Goal: Find contact information: Obtain details needed to contact an individual or organization

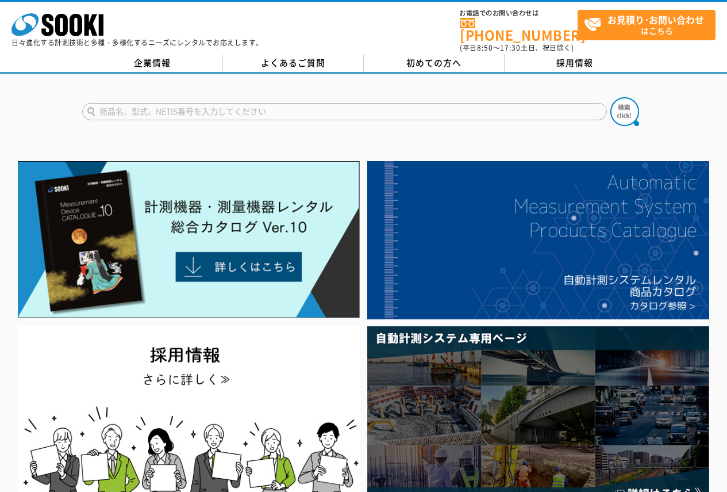
click at [468, 103] on input "text" at bounding box center [344, 111] width 525 height 17
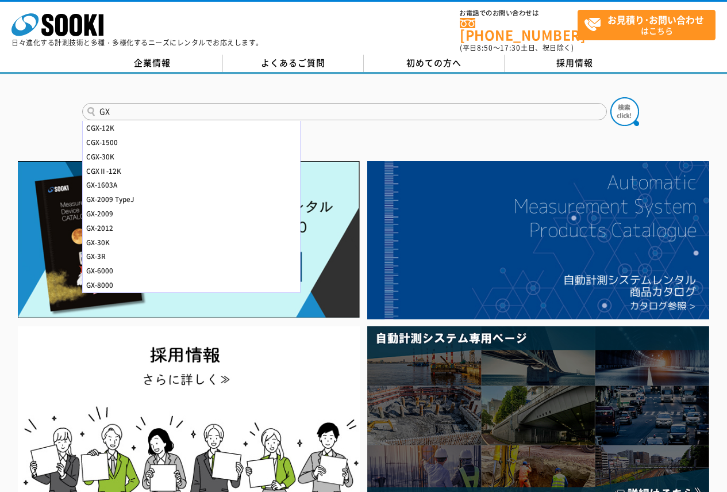
type input "G"
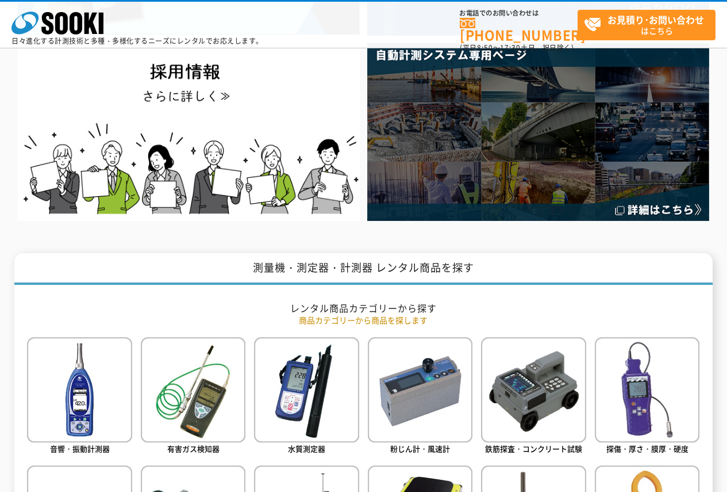
scroll to position [518, 0]
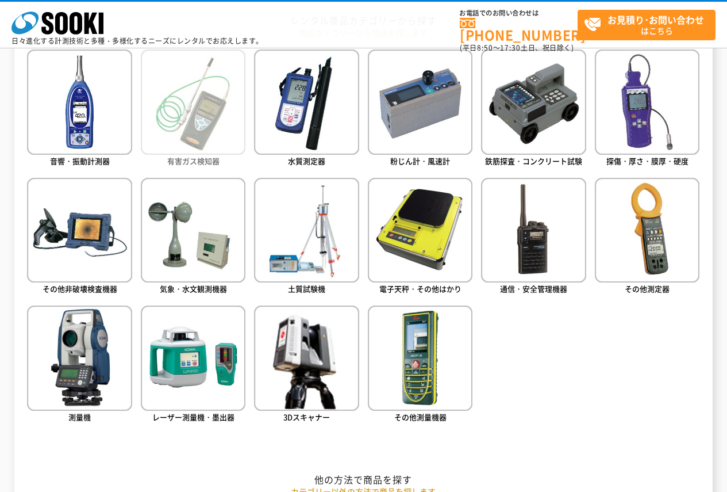
type input "商品名、型式、NETIS番号を入力してください"
click at [208, 126] on img at bounding box center [193, 101] width 105 height 105
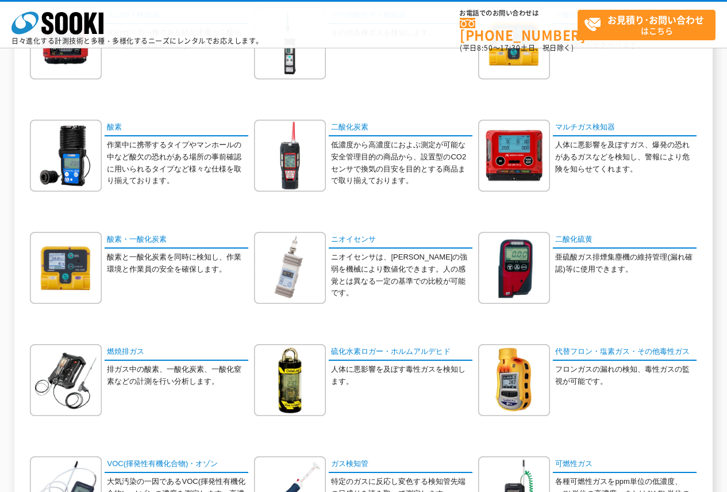
scroll to position [288, 0]
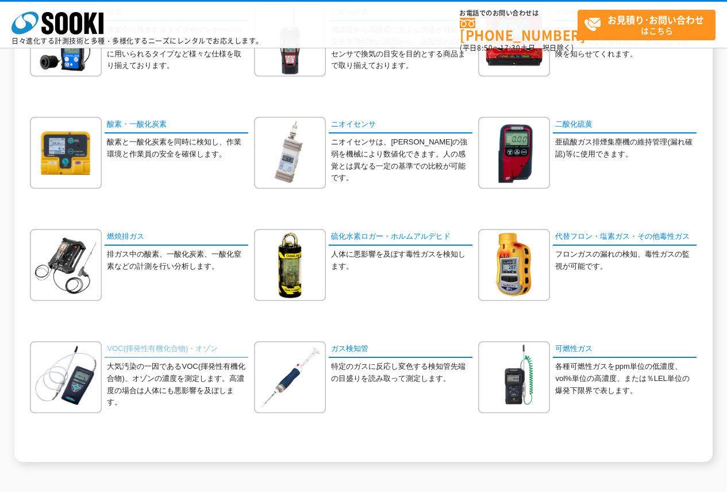
click at [207, 351] on link "VOC(揮発性有機化合物)・オゾン" at bounding box center [177, 349] width 144 height 17
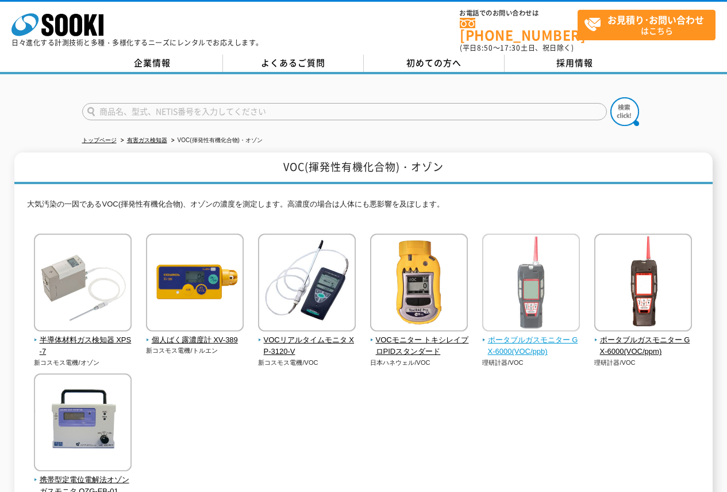
click at [522, 323] on img at bounding box center [531, 283] width 98 height 101
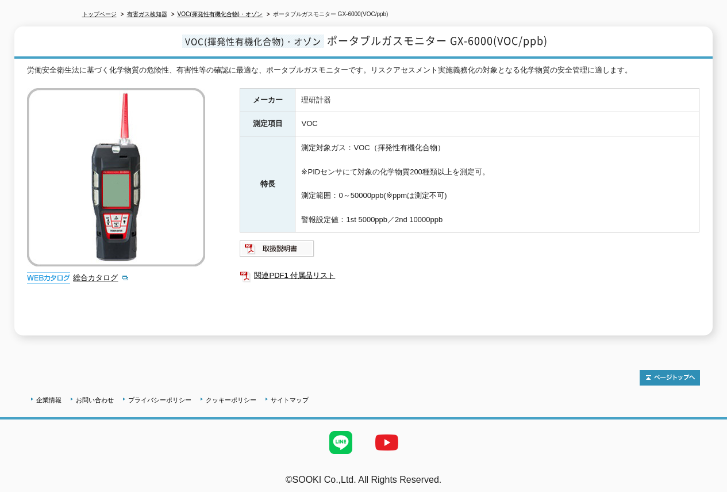
scroll to position [11, 0]
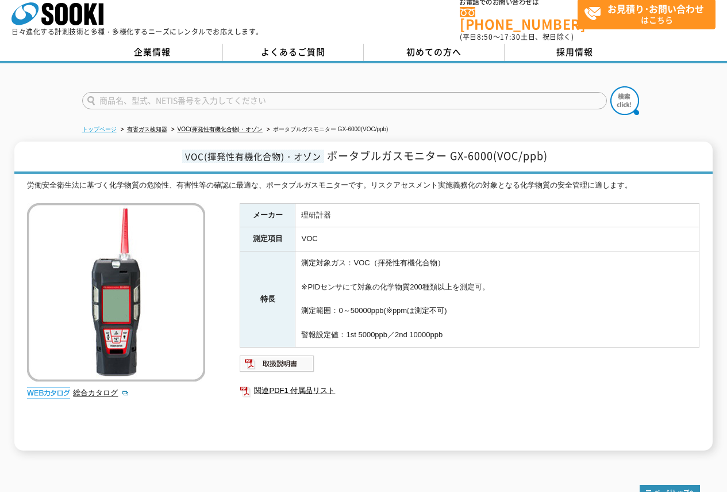
click at [90, 126] on link "トップページ" at bounding box center [99, 129] width 35 height 6
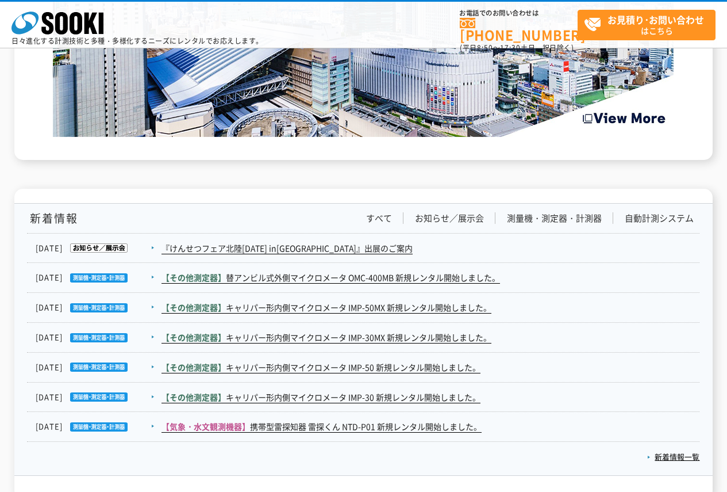
scroll to position [1840, 0]
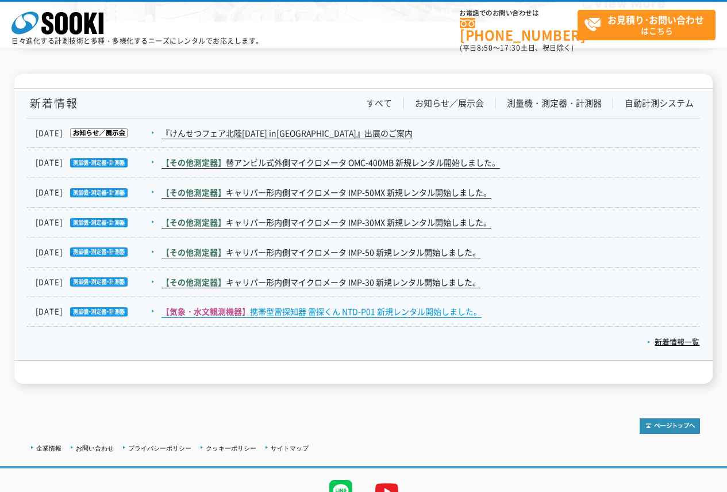
click at [264, 314] on link "【気象・水文観測機器】 携帯型雷探知器 雷探くん NTD-P01 新規レンタル開始しました。" at bounding box center [322, 311] width 320 height 12
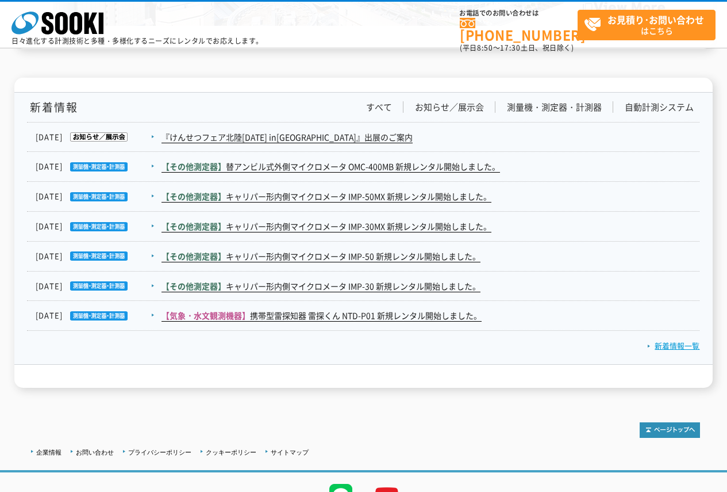
click at [674, 343] on link "新着情報一覧" at bounding box center [673, 345] width 52 height 11
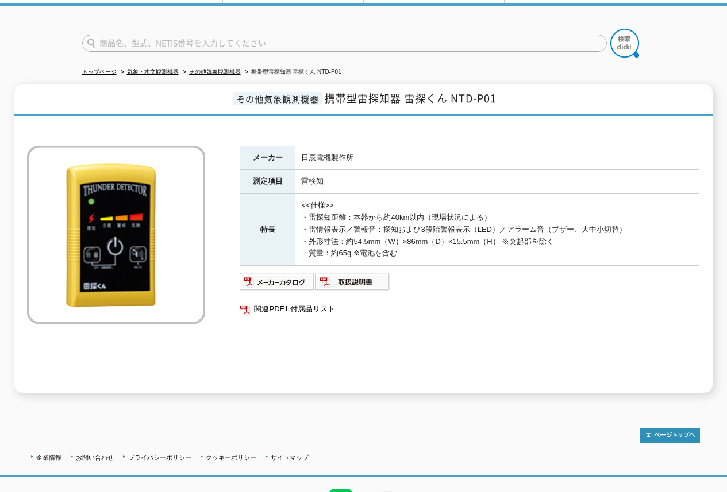
scroll to position [11, 0]
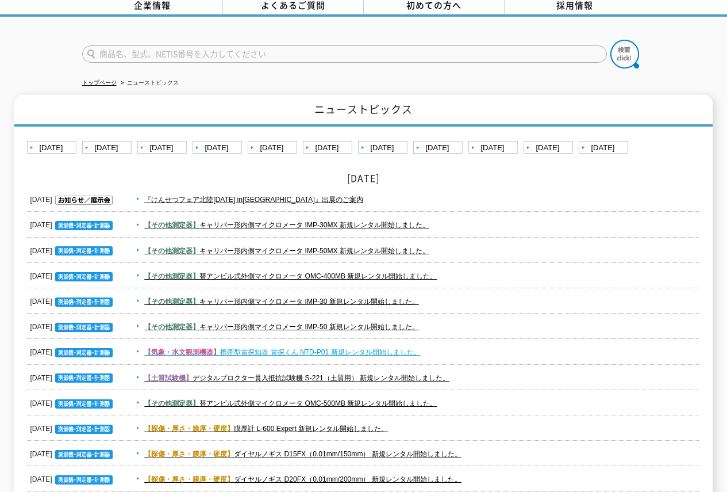
scroll to position [115, 0]
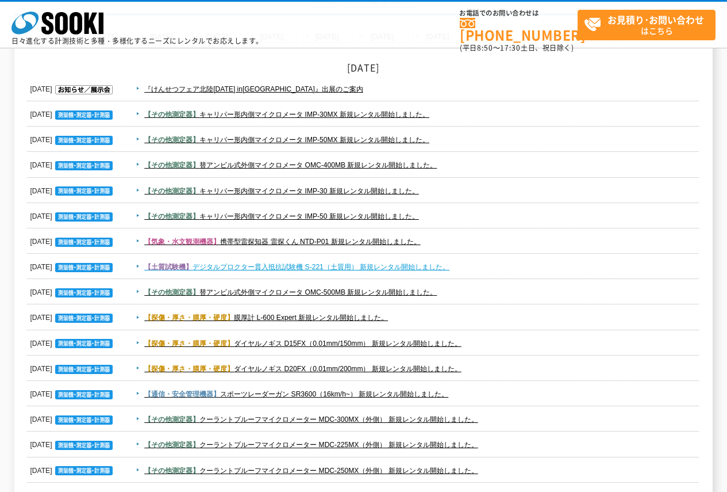
click at [364, 266] on link "【土質試験機】 デジタルプロクター貫入抵抗試験機 S-221（土質用） 新規レンタル開始しました。" at bounding box center [296, 267] width 305 height 8
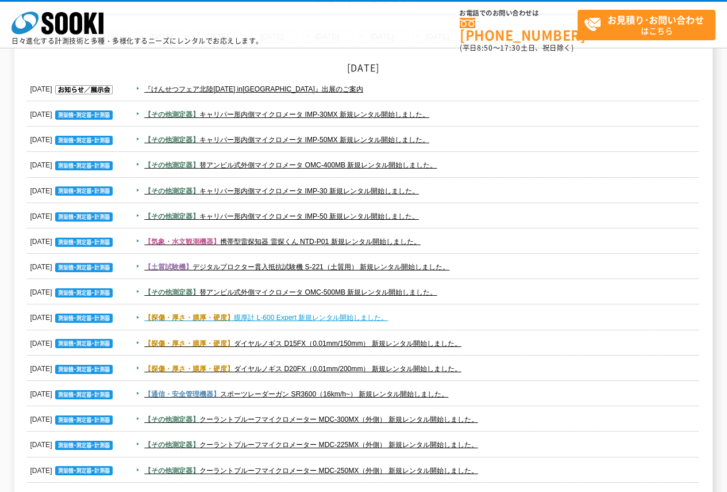
click at [367, 318] on link "【探傷・厚さ・膜厚・硬度】 膜厚計 L-600 Expert 新規レンタル開始しました。" at bounding box center [266, 317] width 244 height 8
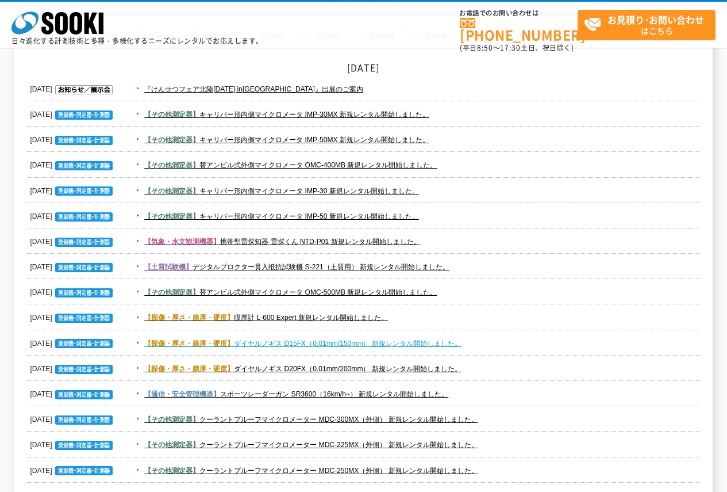
scroll to position [173, 0]
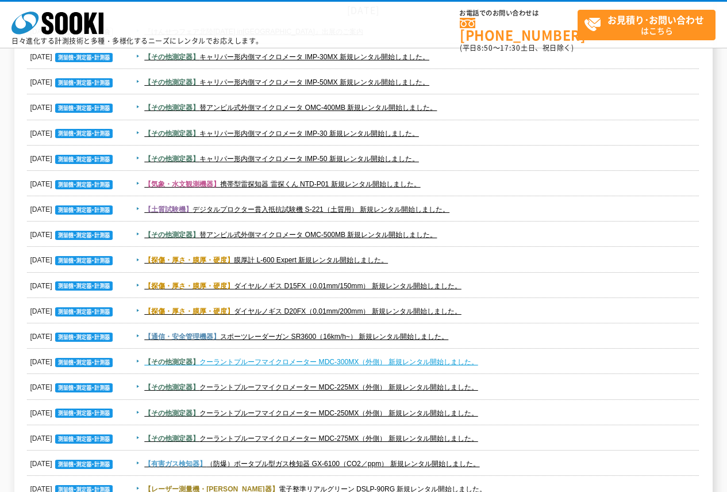
click at [352, 358] on link "【その他測定器】 クーラントプルーフマイクロメーター MDC-300MX（外側） 新規レンタル開始しました。" at bounding box center [311, 362] width 334 height 8
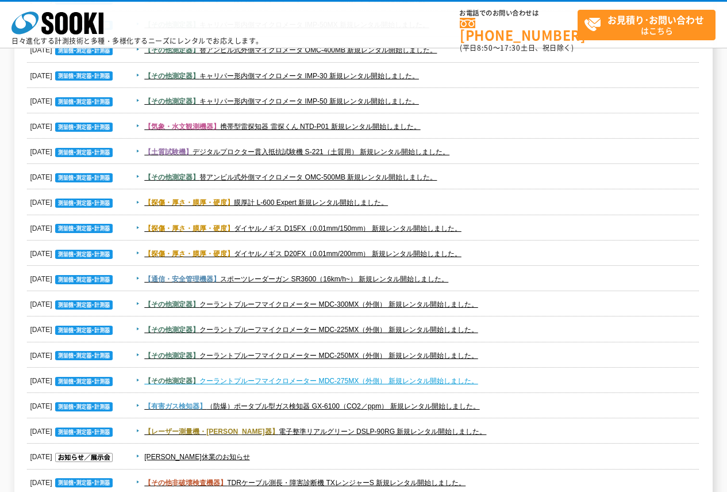
scroll to position [288, 0]
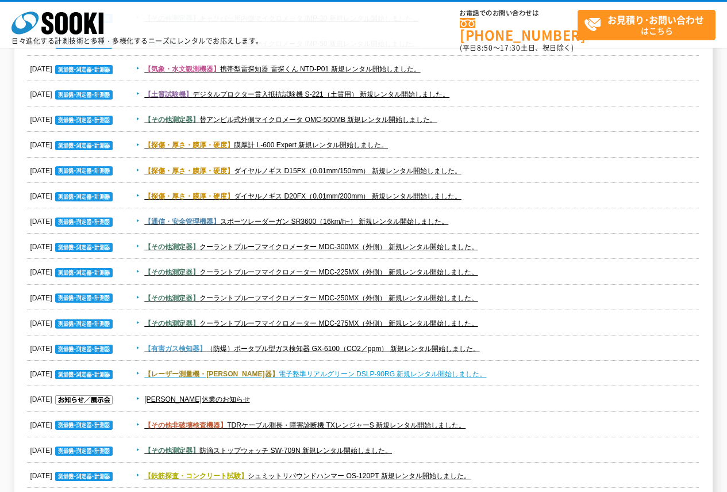
click at [366, 376] on link "【レーザー測量機・墨出器】 電子整準リアルグリーン DSLP-90RG 新規レンタル開始しました。" at bounding box center [315, 374] width 342 height 8
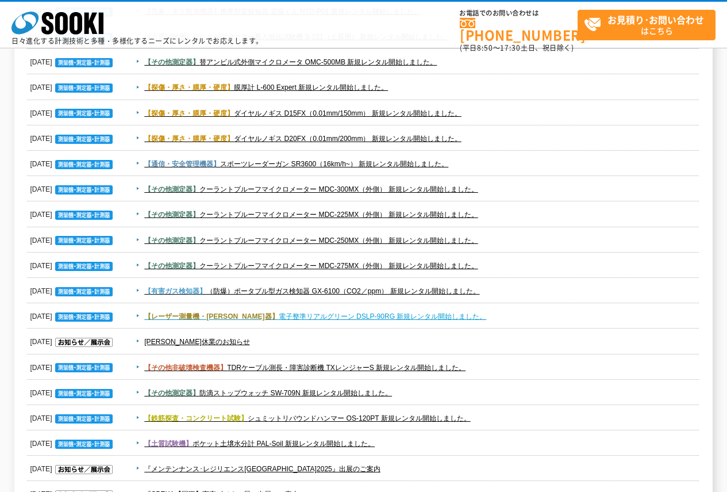
scroll to position [460, 0]
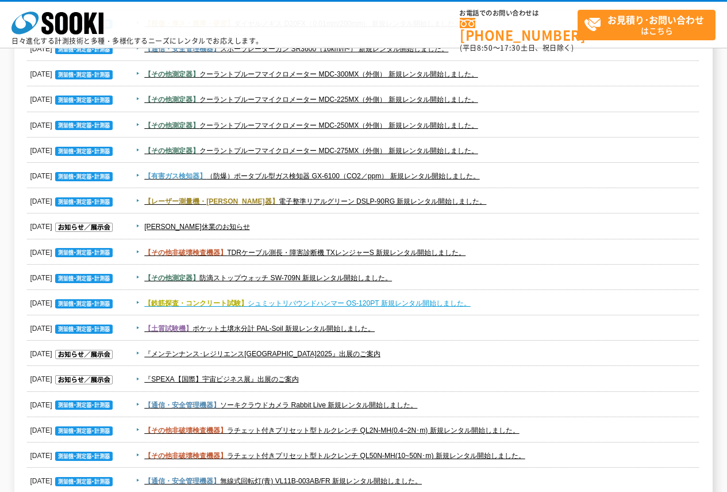
click at [268, 306] on link "【鉄筋探査・コンクリート試験】 シュミットリバウンドハンマー OS-120PT 新規レンタル開始しました。" at bounding box center [307, 303] width 327 height 8
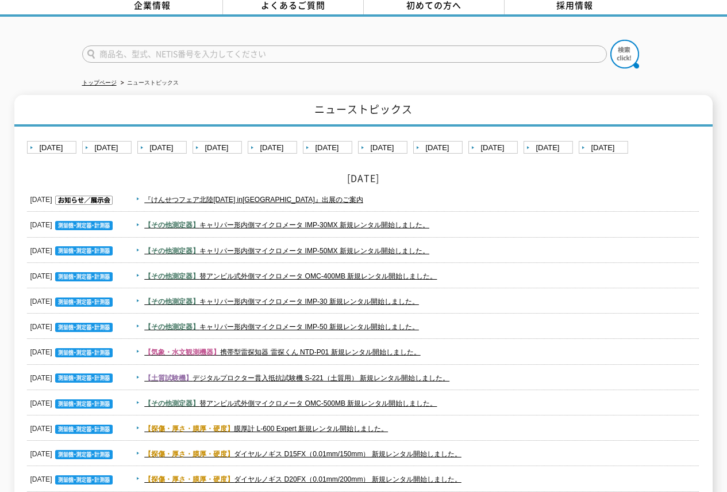
scroll to position [0, 0]
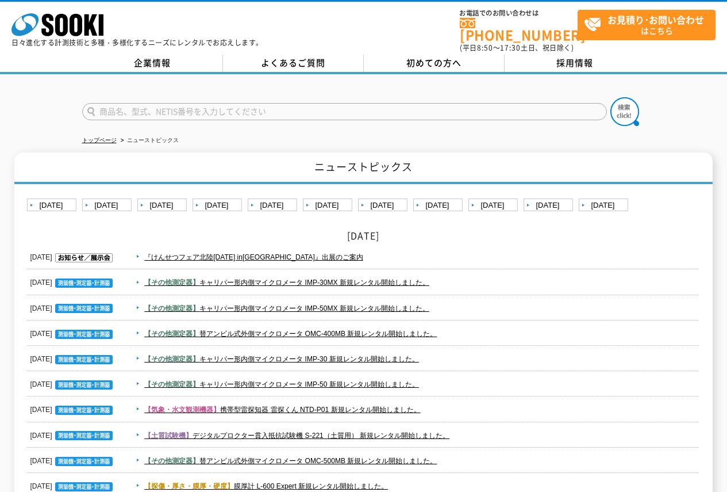
click at [212, 103] on input "text" at bounding box center [344, 111] width 525 height 17
type input "GX-6100"
click at [611, 97] on button at bounding box center [625, 111] width 29 height 29
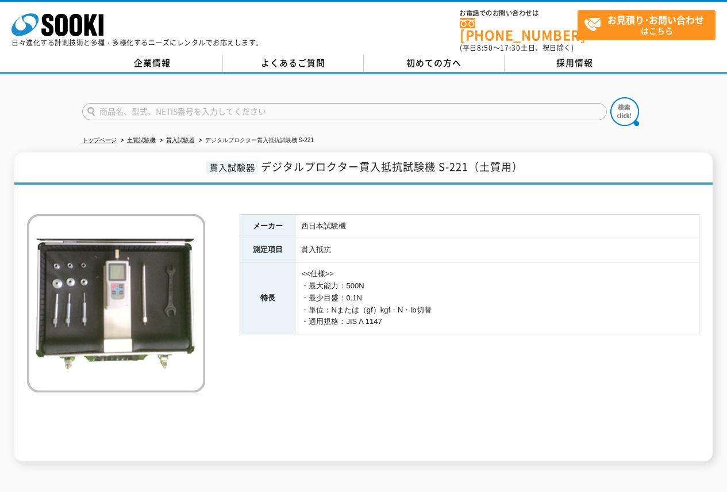
scroll to position [126, 0]
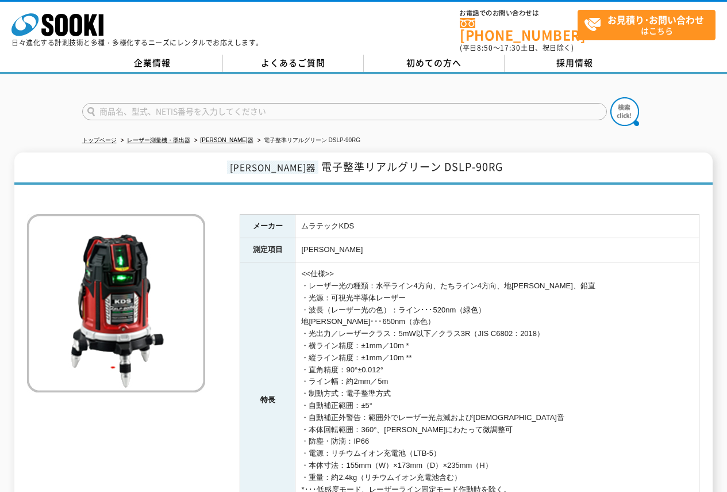
scroll to position [58, 0]
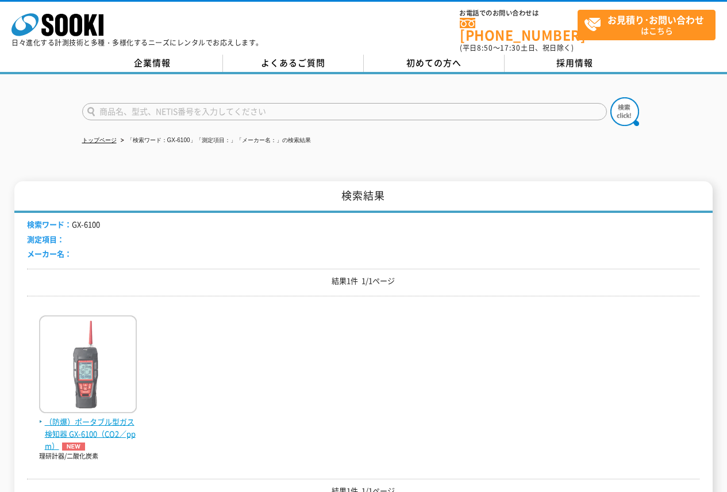
click at [66, 350] on img at bounding box center [88, 365] width 98 height 101
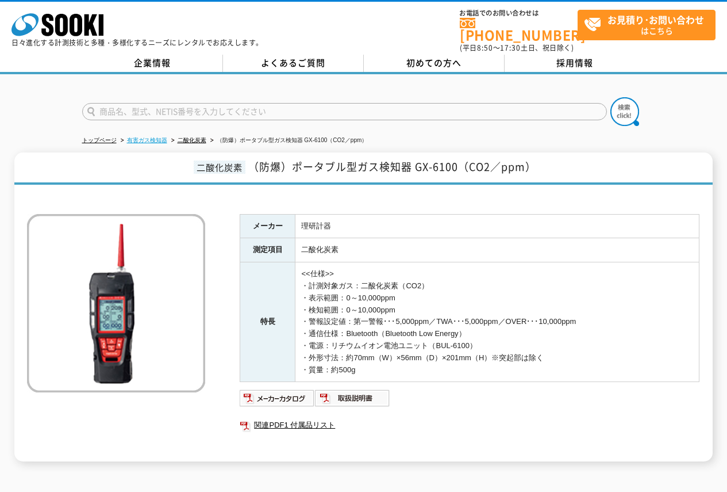
click at [150, 137] on link "有害ガス検知器" at bounding box center [147, 140] width 40 height 6
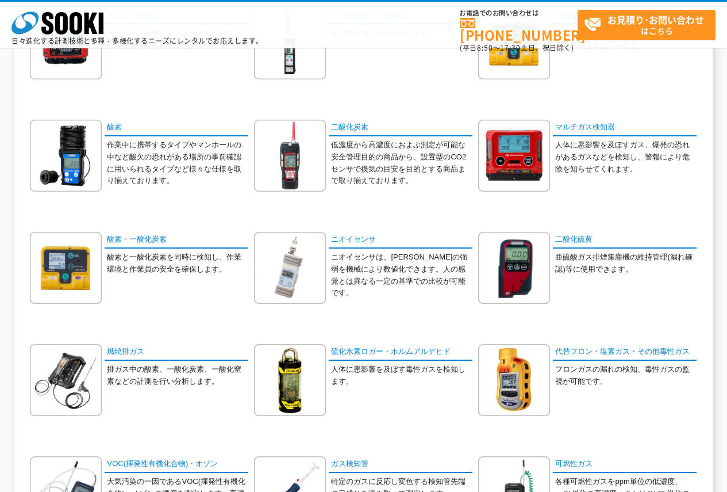
scroll to position [230, 0]
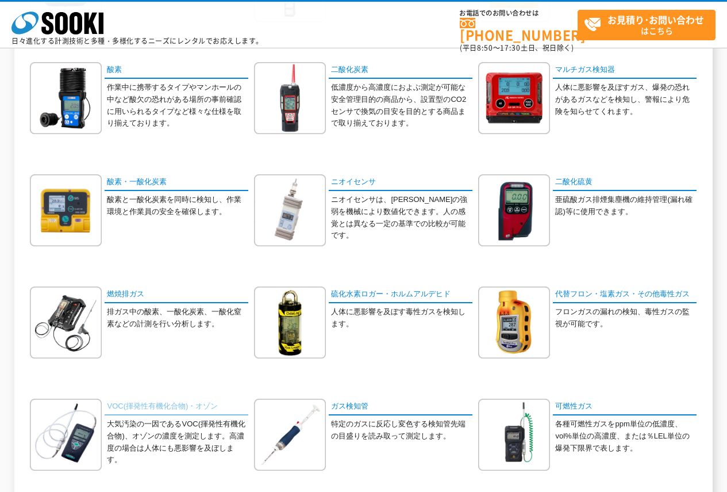
click at [203, 403] on link "VOC(揮発性有機化合物)・オゾン" at bounding box center [177, 406] width 144 height 17
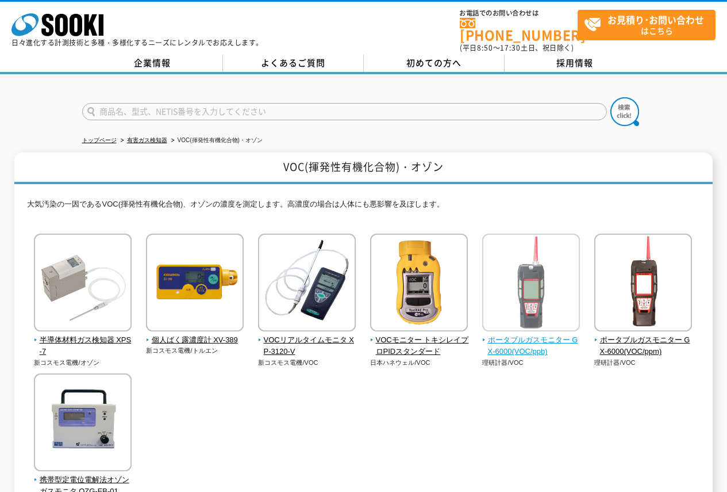
click at [551, 297] on img at bounding box center [531, 283] width 98 height 101
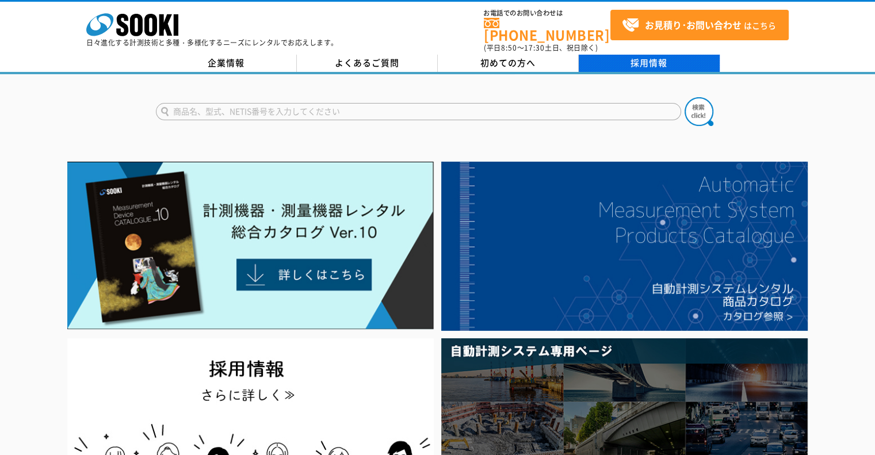
click at [632, 55] on link "採用情報" at bounding box center [648, 63] width 141 height 17
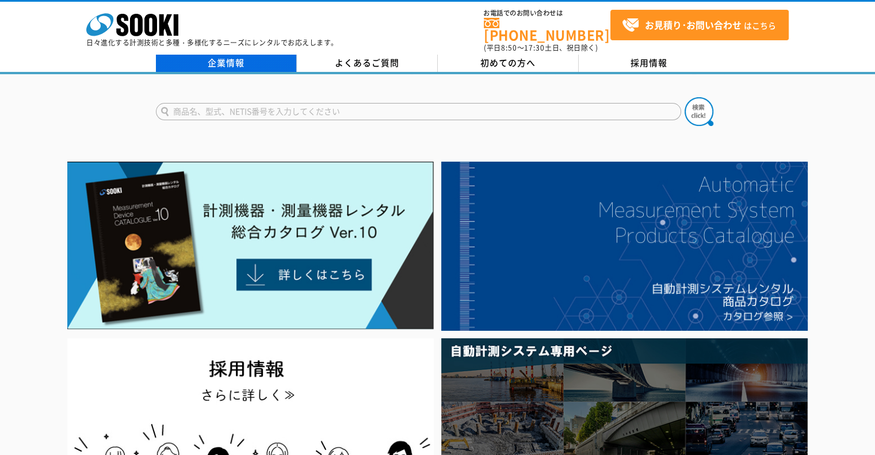
click at [203, 59] on link "企業情報" at bounding box center [226, 63] width 141 height 17
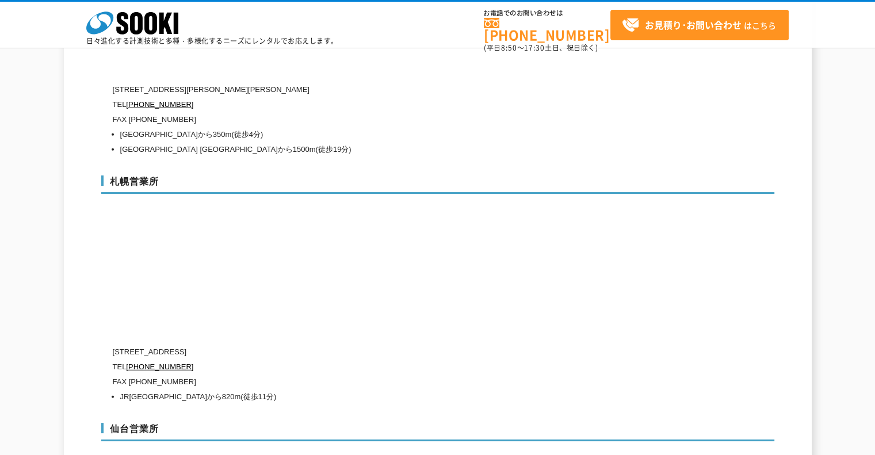
scroll to position [3163, 0]
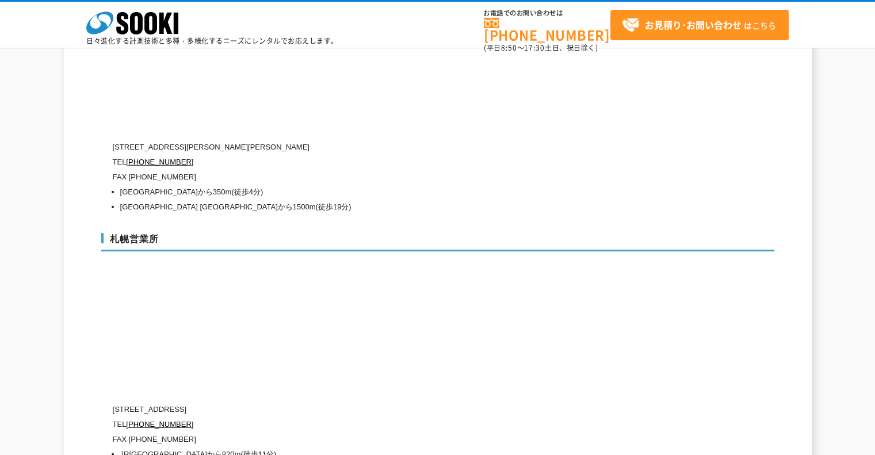
click at [262, 200] on li "[GEOGRAPHIC_DATA] [GEOGRAPHIC_DATA]から1500m(徒歩19分)" at bounding box center [392, 207] width 545 height 15
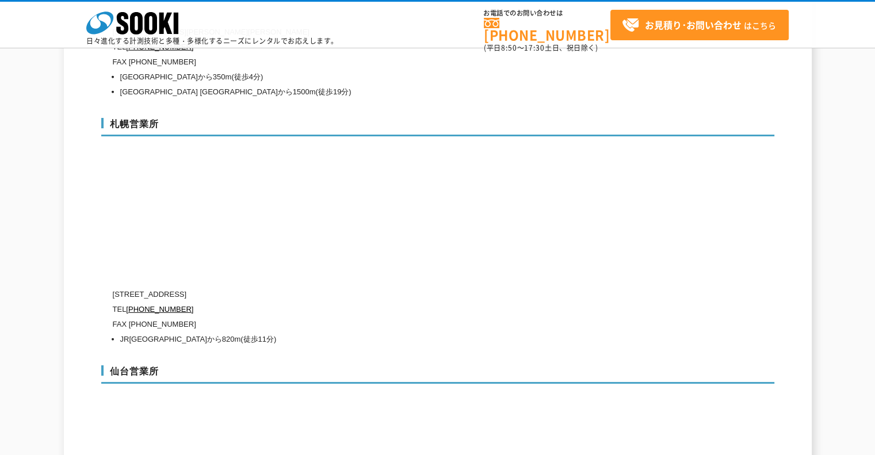
click at [229, 302] on p "TEL [PHONE_NUMBER]" at bounding box center [389, 309] width 552 height 15
drag, startPoint x: 296, startPoint y: 267, endPoint x: 113, endPoint y: 269, distance: 182.9
click at [113, 287] on p "[STREET_ADDRESS]" at bounding box center [389, 294] width 552 height 15
copy p "[STREET_ADDRESS]"
click at [254, 317] on p "FAX [PHONE_NUMBER]" at bounding box center [389, 324] width 552 height 15
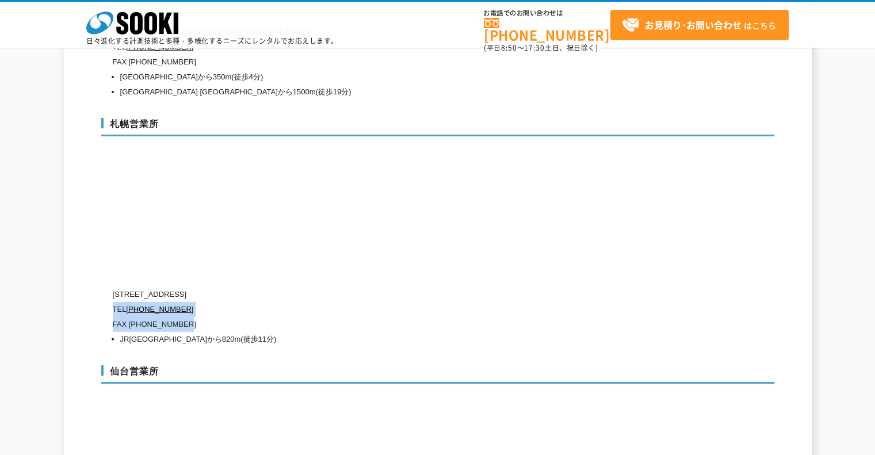
drag, startPoint x: 231, startPoint y: 302, endPoint x: 113, endPoint y: 285, distance: 119.2
click at [113, 287] on div "[STREET_ADDRESS] [PHONE_NUMBER] FAX [PHONE_NUMBER] [GEOGRAPHIC_DATA] [GEOGRAPHI…" at bounding box center [389, 317] width 552 height 60
copy div "TEL [PHONE_NUMBER] FAX [PHONE_NUMBER]"
click at [325, 287] on p "[STREET_ADDRESS]" at bounding box center [389, 294] width 552 height 15
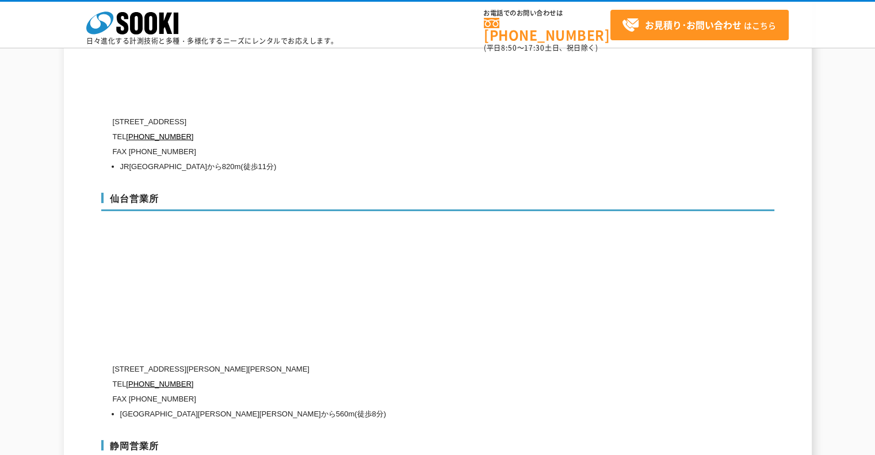
click at [387, 303] on div "仙台営業所 [STREET_ADDRESS][PERSON_NAME][PERSON_NAME] [PHONE_NUMBER] FAX [PHONE_NUMB…" at bounding box center [437, 304] width 673 height 247
drag, startPoint x: 280, startPoint y: 340, endPoint x: 113, endPoint y: 335, distance: 167.4
click at [113, 362] on p "[STREET_ADDRESS][PERSON_NAME][PERSON_NAME]" at bounding box center [389, 369] width 552 height 15
copy p "[STREET_ADDRESS][PERSON_NAME][PERSON_NAME]"
click at [219, 407] on li "[GEOGRAPHIC_DATA][PERSON_NAME][PERSON_NAME]から560m(徒歩8分)" at bounding box center [392, 414] width 545 height 15
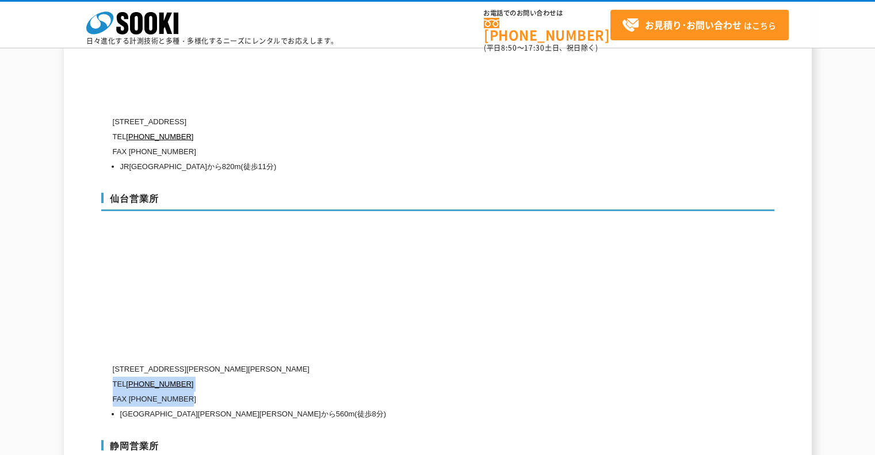
drag, startPoint x: 210, startPoint y: 370, endPoint x: 112, endPoint y: 356, distance: 98.7
click at [113, 362] on div "[STREET_ADDRESS][PERSON_NAME][PERSON_NAME] [PHONE_NUMBER] FAX [PHONE_NUMBER] [G…" at bounding box center [389, 392] width 552 height 60
copy div "TEL [PHONE_NUMBER] FAX [PHONE_NUMBER]"
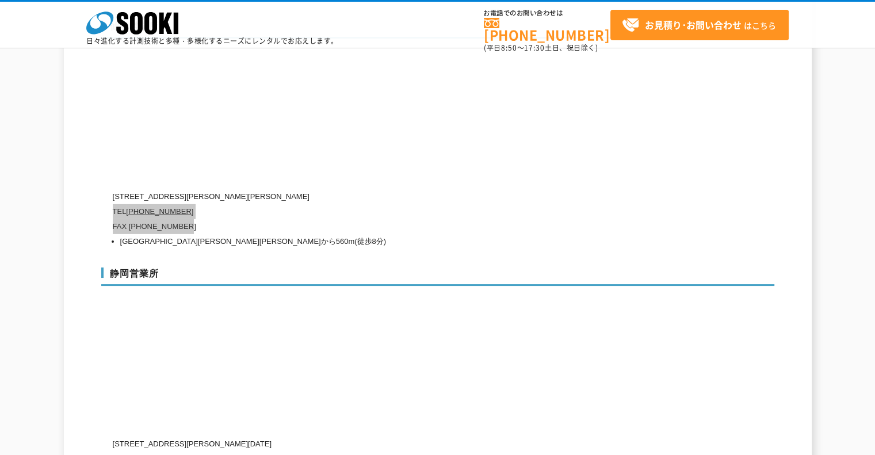
scroll to position [3680, 0]
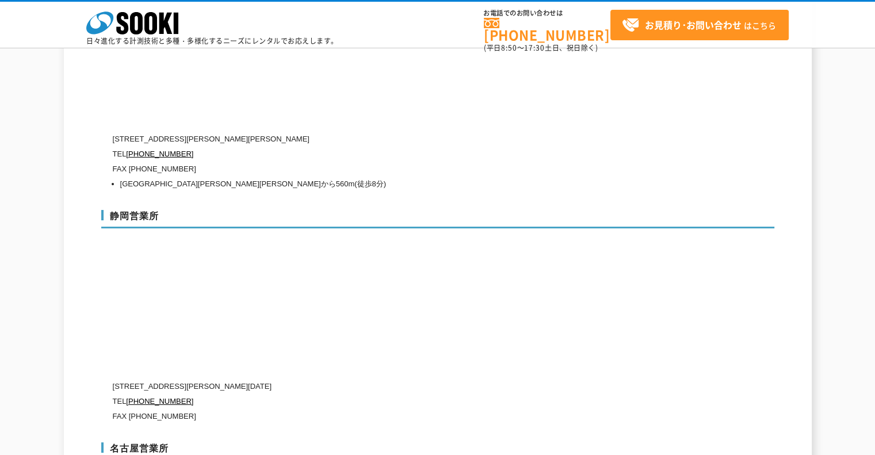
click at [359, 237] on div "静岡営業所 [STREET_ADDRESS][PERSON_NAME][DATE] [PHONE_NUMBER] FAX [PHONE_NUMBER]" at bounding box center [437, 314] width 673 height 232
click at [379, 278] on div "静岡営業所 [STREET_ADDRESS][PERSON_NAME][DATE] [PHONE_NUMBER] FAX [PHONE_NUMBER]" at bounding box center [437, 314] width 673 height 232
click at [288, 379] on div "[STREET_ADDRESS][PERSON_NAME][DATE] [PHONE_NUMBER] FAX [PHONE_NUMBER]" at bounding box center [389, 401] width 552 height 45
click at [298, 379] on p "[STREET_ADDRESS][PERSON_NAME][DATE]" at bounding box center [389, 386] width 552 height 15
click at [283, 379] on p "[STREET_ADDRESS][PERSON_NAME][DATE]" at bounding box center [389, 386] width 552 height 15
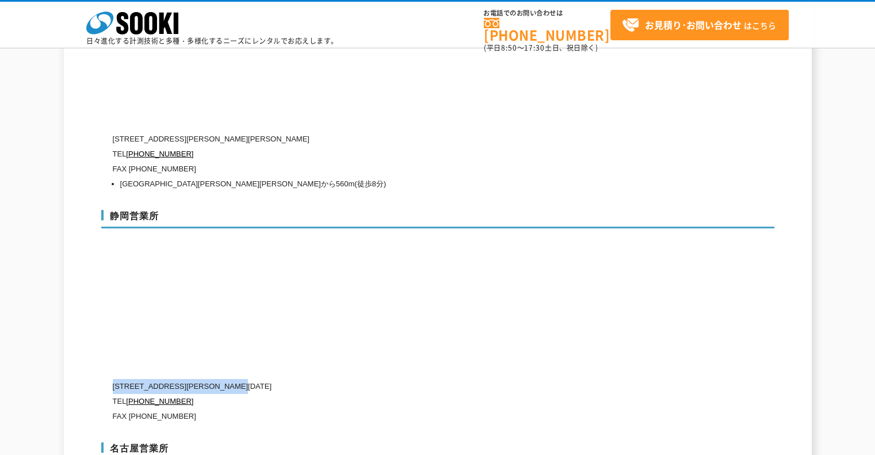
drag, startPoint x: 272, startPoint y: 361, endPoint x: 114, endPoint y: 355, distance: 158.2
click at [114, 379] on p "[STREET_ADDRESS][PERSON_NAME][DATE]" at bounding box center [389, 386] width 552 height 15
copy p "[STREET_ADDRESS][PERSON_NAME][DATE]"
drag, startPoint x: 316, startPoint y: 352, endPoint x: 264, endPoint y: 365, distance: 53.8
click at [315, 379] on p "[STREET_ADDRESS][PERSON_NAME][DATE]" at bounding box center [389, 386] width 552 height 15
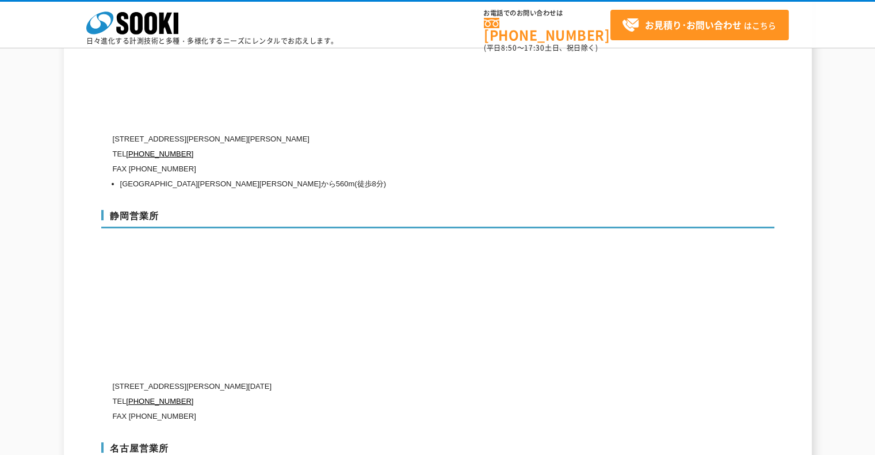
click at [211, 409] on p "FAX [PHONE_NUMBER]" at bounding box center [389, 416] width 552 height 15
drag, startPoint x: 207, startPoint y: 390, endPoint x: 113, endPoint y: 374, distance: 95.1
click at [113, 379] on div "[STREET_ADDRESS][PERSON_NAME][DATE] [PHONE_NUMBER] FAX [PHONE_NUMBER]" at bounding box center [389, 401] width 552 height 45
copy div "TEL [PHONE_NUMBER] FAX [PHONE_NUMBER]"
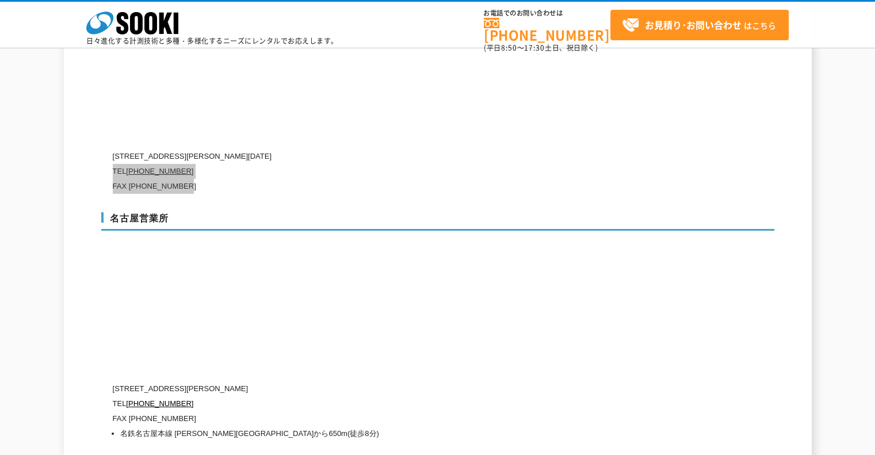
scroll to position [4025, 0]
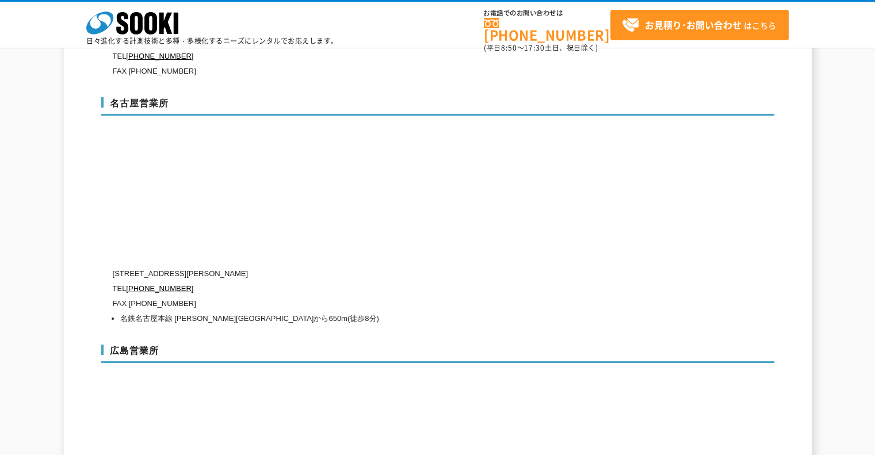
drag, startPoint x: 282, startPoint y: 266, endPoint x: 297, endPoint y: 262, distance: 15.6
click at [282, 281] on p "TEL [PHONE_NUMBER]" at bounding box center [389, 288] width 552 height 15
drag, startPoint x: 377, startPoint y: 242, endPoint x: 113, endPoint y: 250, distance: 264.6
click at [113, 266] on p "[STREET_ADDRESS][PERSON_NAME]" at bounding box center [389, 273] width 552 height 15
copy p "[STREET_ADDRESS][PERSON_NAME]"
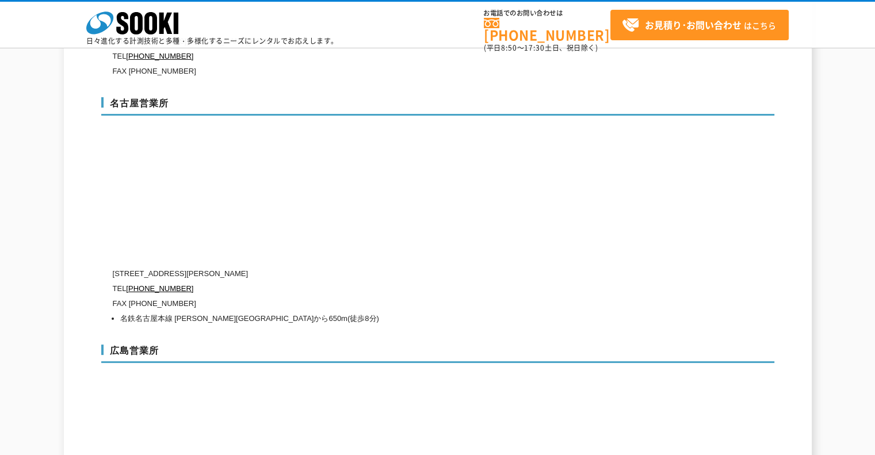
drag, startPoint x: 375, startPoint y: 296, endPoint x: 324, endPoint y: 296, distance: 51.8
click at [375, 311] on li "名鉄名古屋本線 [PERSON_NAME][GEOGRAPHIC_DATA]から650m(徒歩8分)" at bounding box center [392, 318] width 545 height 15
drag, startPoint x: 309, startPoint y: 295, endPoint x: 163, endPoint y: 278, distance: 146.5
click at [163, 278] on div "[STREET_ADDRESS][PERSON_NAME] TEL [PHONE_NUMBER] FAX [PHONE_NUMBER] 名鉄名古屋本線 [PE…" at bounding box center [389, 296] width 552 height 60
click at [321, 311] on li "名鉄名古屋本線 [PERSON_NAME][GEOGRAPHIC_DATA]から650m(徒歩8分)" at bounding box center [392, 318] width 545 height 15
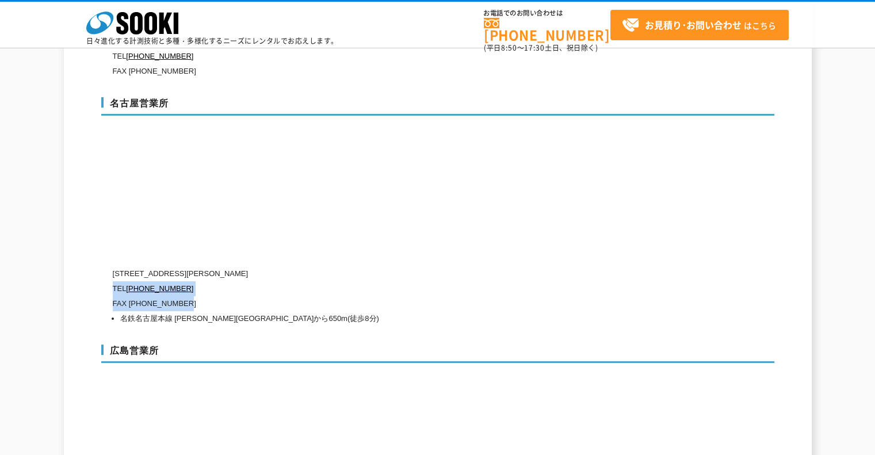
drag, startPoint x: 202, startPoint y: 277, endPoint x: 114, endPoint y: 266, distance: 89.2
click at [114, 266] on div "[STREET_ADDRESS][PERSON_NAME] TEL [PHONE_NUMBER] FAX [PHONE_NUMBER] 名鉄名古屋本線 [PE…" at bounding box center [389, 296] width 552 height 60
copy div "TEL [PHONE_NUMBER] FAX [PHONE_NUMBER]"
click at [485, 311] on li "名鉄名古屋本線 [PERSON_NAME][GEOGRAPHIC_DATA]から650m(徒歩8分)" at bounding box center [392, 318] width 545 height 15
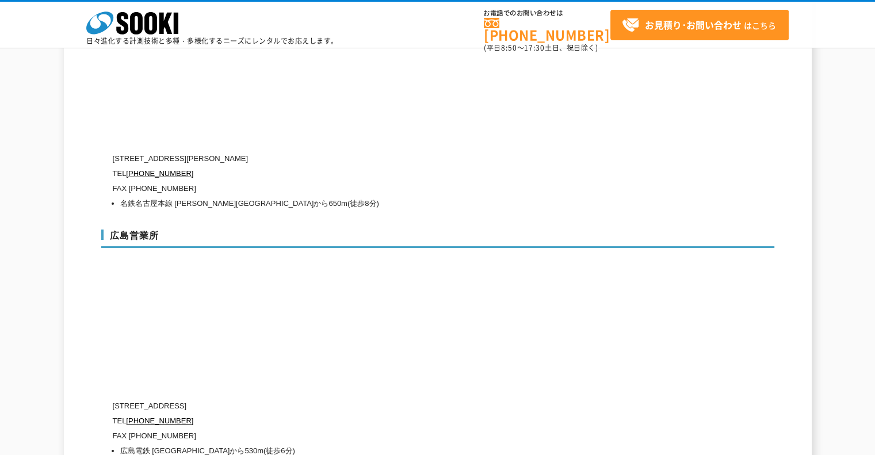
scroll to position [4255, 0]
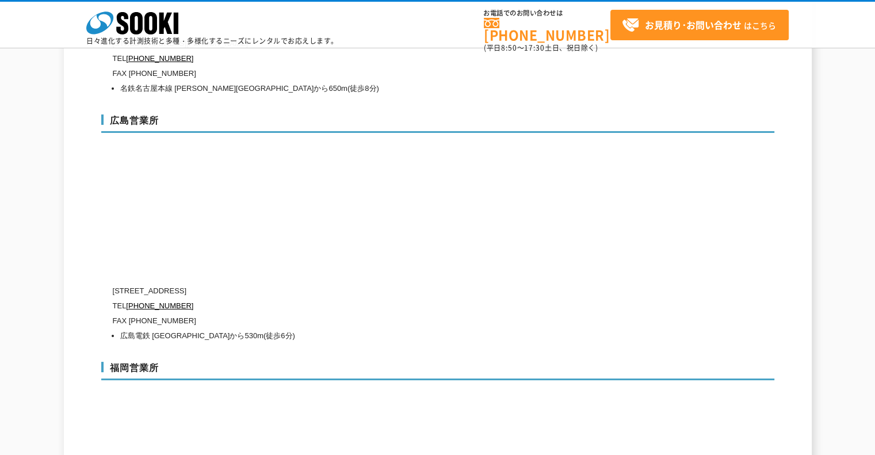
click at [302, 313] on p "FAX [PHONE_NUMBER]" at bounding box center [389, 320] width 552 height 15
drag, startPoint x: 332, startPoint y: 264, endPoint x: 116, endPoint y: 266, distance: 216.2
click at [116, 283] on p "[STREET_ADDRESS]" at bounding box center [389, 290] width 552 height 15
copy p "[STREET_ADDRESS]"
click at [278, 313] on p "FAX [PHONE_NUMBER]" at bounding box center [389, 320] width 552 height 15
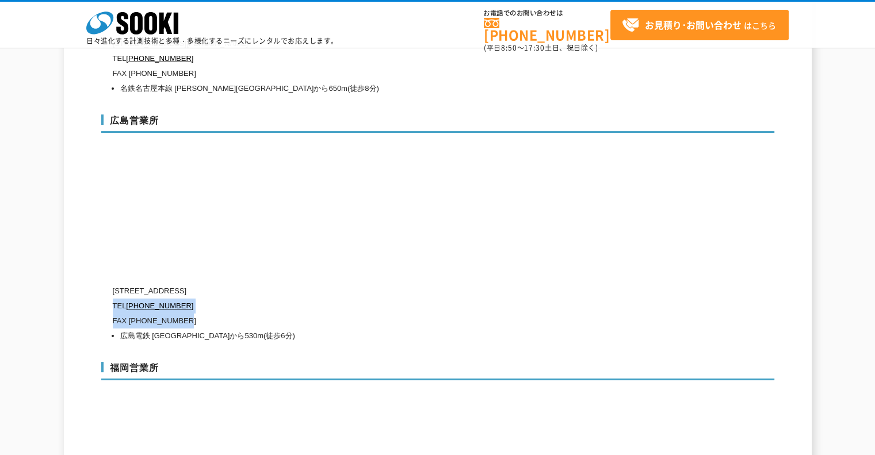
drag, startPoint x: 217, startPoint y: 296, endPoint x: 114, endPoint y: 285, distance: 104.1
click at [114, 285] on div "[STREET_ADDRESS] TEL [PHONE_NUMBER] FAX [PHONE_NUMBER] 広島電鉄 [GEOGRAPHIC_DATA]から…" at bounding box center [389, 313] width 552 height 60
copy div "TEL [PHONE_NUMBER] FAX [PHONE_NUMBER]"
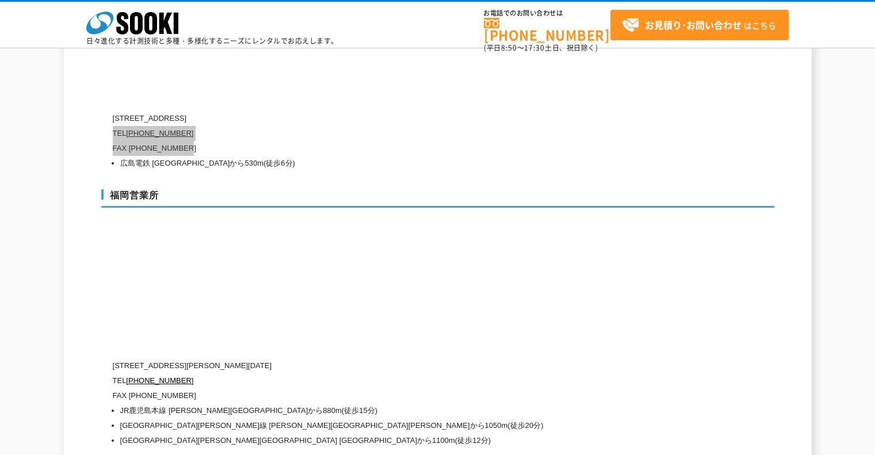
scroll to position [4485, 0]
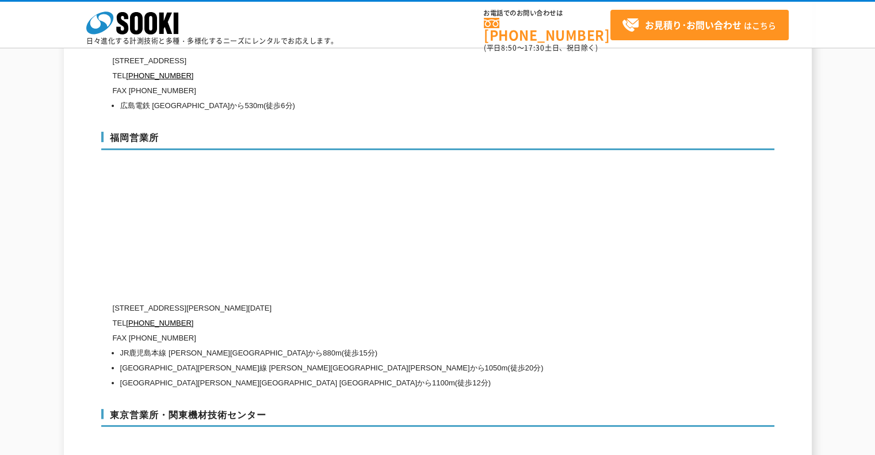
click at [485, 301] on p "[STREET_ADDRESS][PERSON_NAME][DATE]" at bounding box center [389, 308] width 552 height 15
click at [320, 346] on li "JR鹿児島本線 [PERSON_NAME][GEOGRAPHIC_DATA]から880m(徒歩15分)" at bounding box center [392, 353] width 545 height 15
drag, startPoint x: 295, startPoint y: 286, endPoint x: 112, endPoint y: 286, distance: 182.9
click at [113, 301] on p "[STREET_ADDRESS][PERSON_NAME][DATE]" at bounding box center [389, 308] width 552 height 15
click at [284, 331] on p "FAX [PHONE_NUMBER]" at bounding box center [389, 338] width 552 height 15
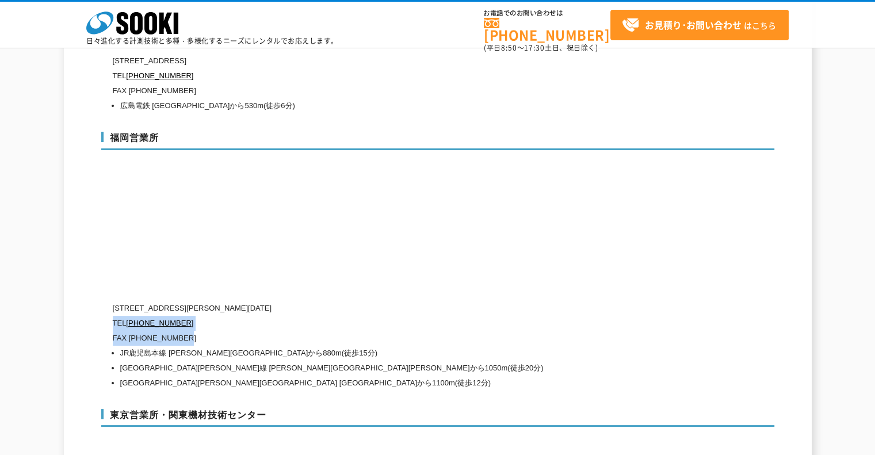
drag, startPoint x: 198, startPoint y: 311, endPoint x: 112, endPoint y: 294, distance: 87.4
click at [113, 301] on div "[STREET_ADDRESS][PERSON_NAME][PERSON_NAME][DATE] TEL [PHONE_NUMBER] FAX [PHONE_…" at bounding box center [389, 346] width 552 height 90
click at [370, 361] on li "[GEOGRAPHIC_DATA][PERSON_NAME]線 [PERSON_NAME][GEOGRAPHIC_DATA][PERSON_NAME]から10…" at bounding box center [392, 368] width 545 height 15
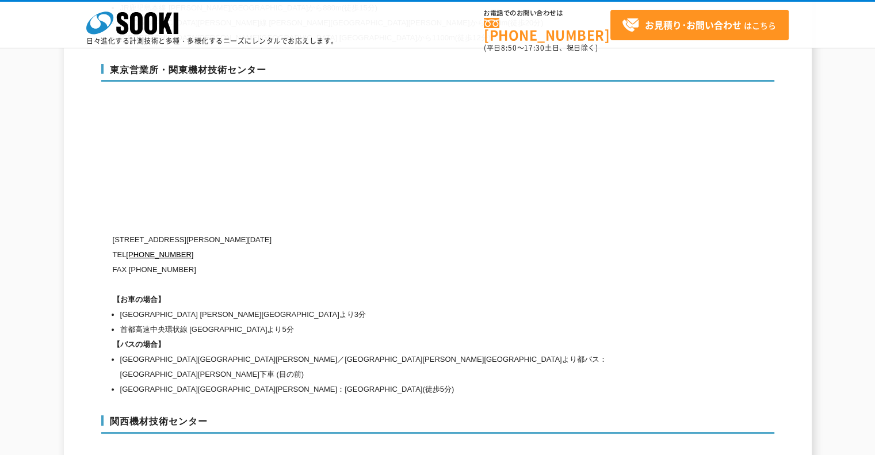
scroll to position [4773, 0]
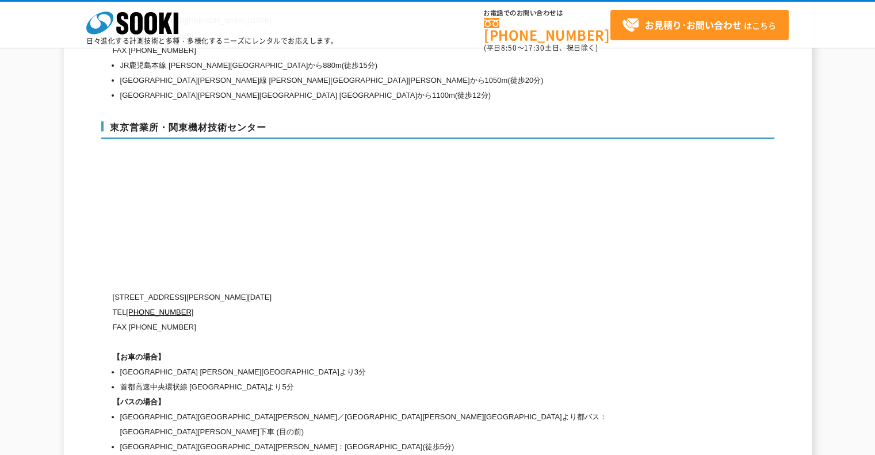
drag, startPoint x: 217, startPoint y: 108, endPoint x: 224, endPoint y: 99, distance: 11.4
click at [217, 121] on h3 "東京営業所・関東機材技術センター" at bounding box center [437, 130] width 673 height 18
drag, startPoint x: 299, startPoint y: 99, endPoint x: 103, endPoint y: 99, distance: 196.1
click at [103, 121] on h3 "東京営業所・関東機材技術センター" at bounding box center [437, 130] width 673 height 18
click at [224, 305] on p "TEL [PHONE_NUMBER]" at bounding box center [389, 312] width 552 height 15
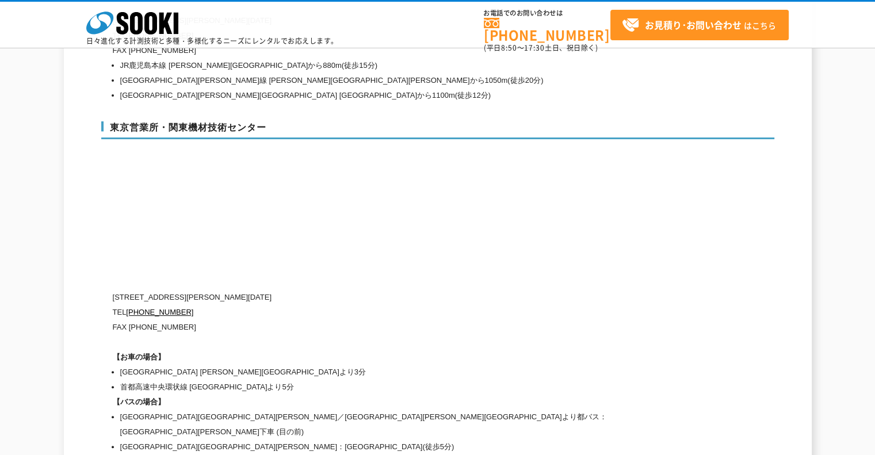
drag, startPoint x: 254, startPoint y: 269, endPoint x: 277, endPoint y: 269, distance: 23.6
click at [265, 290] on p "[STREET_ADDRESS][PERSON_NAME][DATE]" at bounding box center [389, 297] width 552 height 15
click at [276, 290] on p "[STREET_ADDRESS][PERSON_NAME][DATE]" at bounding box center [389, 297] width 552 height 15
drag, startPoint x: 274, startPoint y: 262, endPoint x: 112, endPoint y: 271, distance: 161.8
click at [113, 290] on p "[STREET_ADDRESS][PERSON_NAME][DATE]" at bounding box center [389, 297] width 552 height 15
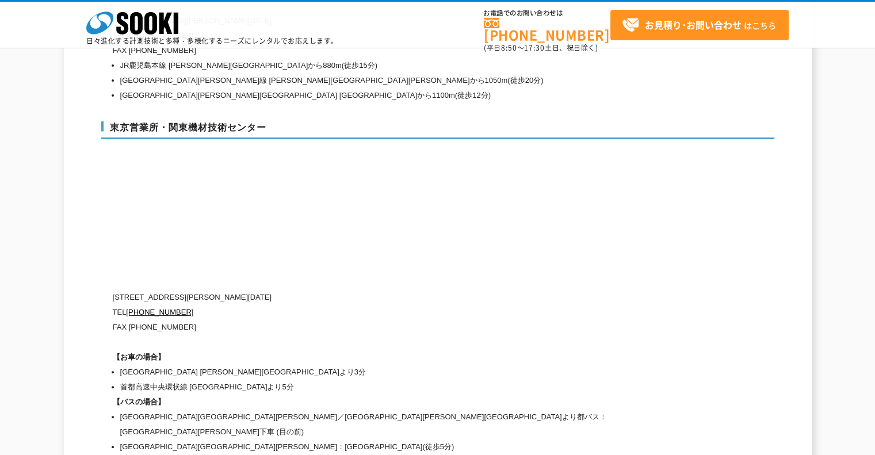
click at [206, 320] on p "FAX [PHONE_NUMBER]" at bounding box center [389, 327] width 552 height 15
drag, startPoint x: 209, startPoint y: 301, endPoint x: 113, endPoint y: 282, distance: 97.9
click at [113, 290] on div "[STREET_ADDRESS][PERSON_NAME][DATE] [PHONE_NUMBER] FAX [PHONE_NUMBER] 【お車の場合】 首…" at bounding box center [389, 372] width 552 height 164
click at [288, 311] on div "[STREET_ADDRESS][PERSON_NAME][DATE] [PHONE_NUMBER] FAX [PHONE_NUMBER] 【お車の場合】 首…" at bounding box center [389, 372] width 552 height 164
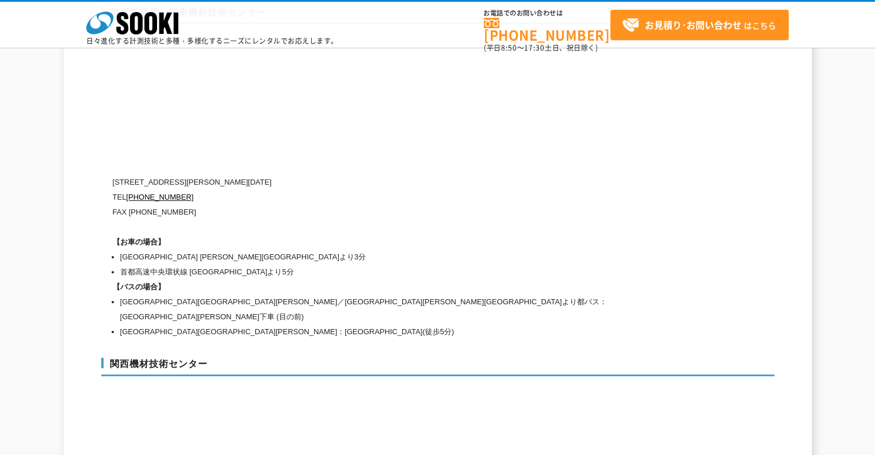
click at [103, 206] on div "東京営業所・関東機材技術センター [STREET_ADDRESS][PERSON_NAME][DATE] [PHONE_NUMBER] FAX [PHONE_…" at bounding box center [437, 171] width 673 height 352
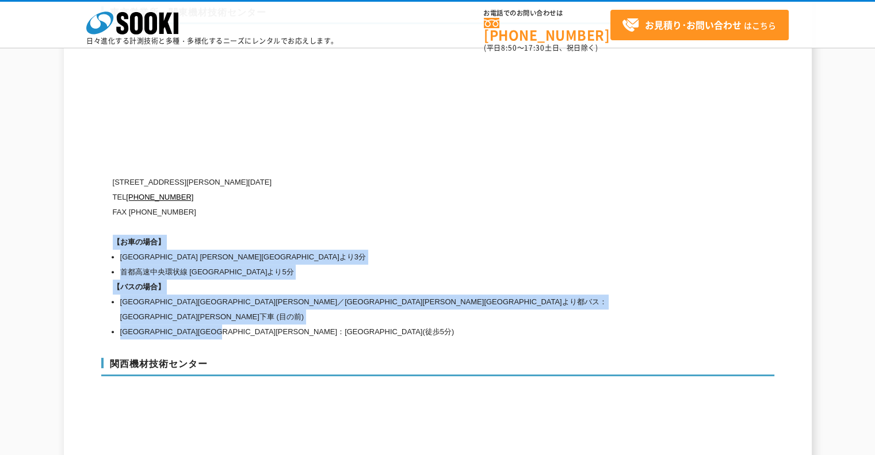
drag, startPoint x: 114, startPoint y: 214, endPoint x: 288, endPoint y: 294, distance: 190.9
click at [288, 294] on div "[STREET_ADDRESS][PERSON_NAME][DATE] [PHONE_NUMBER] FAX [PHONE_NUMBER] 【お車の場合】 首…" at bounding box center [389, 257] width 552 height 164
drag, startPoint x: 325, startPoint y: 239, endPoint x: 258, endPoint y: 244, distance: 68.1
click at [325, 265] on li "首都高速中央環状線 [GEOGRAPHIC_DATA]より5分" at bounding box center [392, 272] width 545 height 15
click at [272, 265] on li "首都高速中央環状線 [GEOGRAPHIC_DATA]より5分" at bounding box center [392, 272] width 545 height 15
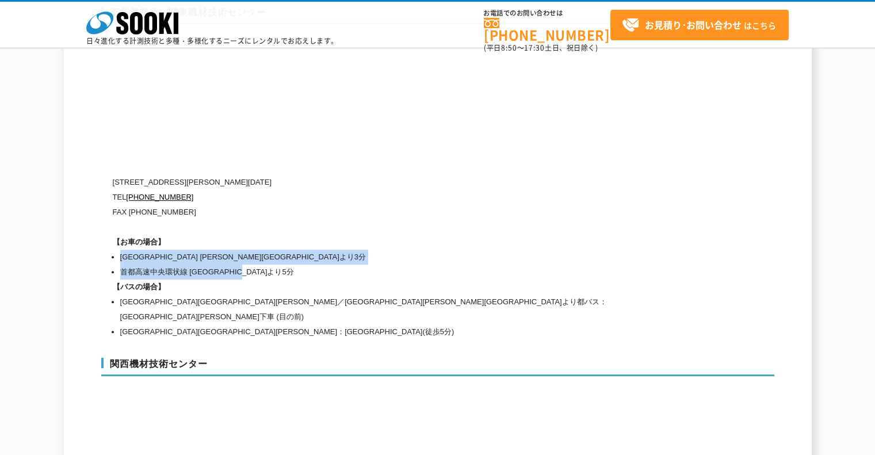
drag, startPoint x: 277, startPoint y: 243, endPoint x: 121, endPoint y: 229, distance: 156.4
click at [121, 250] on ul "首都高速湾岸線 [PERSON_NAME][GEOGRAPHIC_DATA]より3分 首都高速中央環状線 [GEOGRAPHIC_DATA]より5分" at bounding box center [389, 265] width 552 height 30
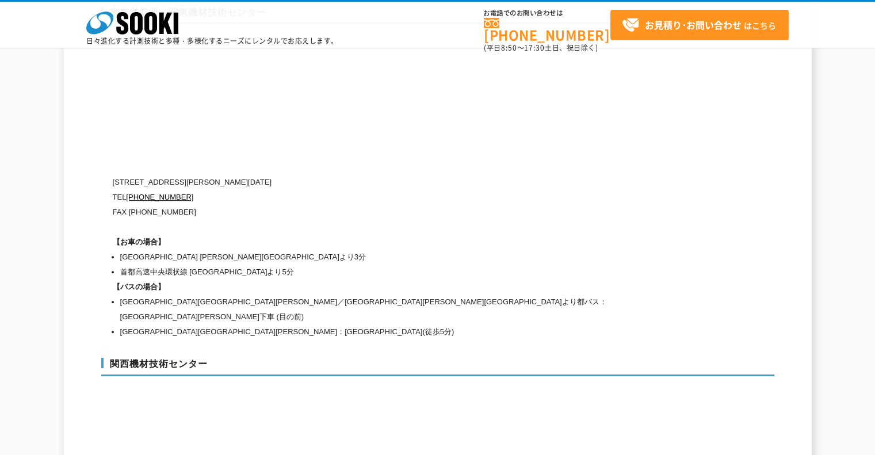
click at [298, 279] on h1 "【バスの場合】" at bounding box center [389, 286] width 552 height 15
click at [302, 324] on li "[GEOGRAPHIC_DATA][GEOGRAPHIC_DATA][PERSON_NAME]：[GEOGRAPHIC_DATA](徒歩5分)" at bounding box center [392, 331] width 545 height 15
click at [285, 294] on li "[GEOGRAPHIC_DATA][GEOGRAPHIC_DATA][PERSON_NAME]／[GEOGRAPHIC_DATA][PERSON_NAME][…" at bounding box center [392, 309] width 545 height 30
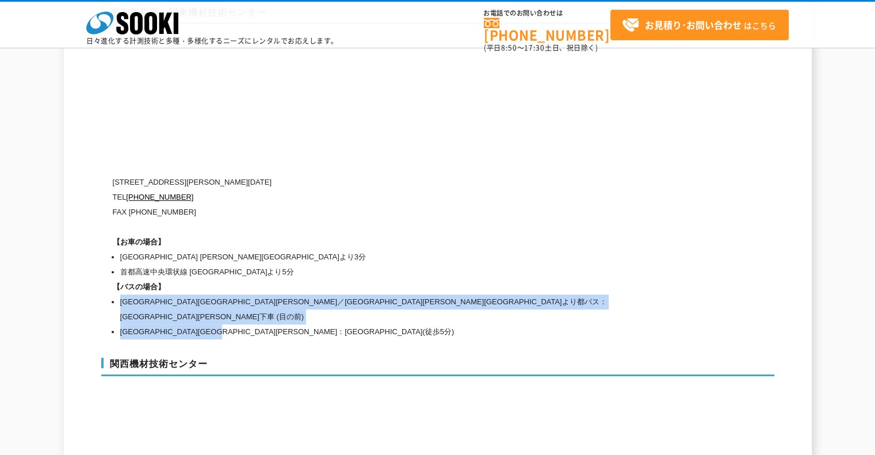
drag, startPoint x: 283, startPoint y: 284, endPoint x: 120, endPoint y: 278, distance: 162.8
click at [120, 294] on ul "[GEOGRAPHIC_DATA][GEOGRAPHIC_DATA][PERSON_NAME]／[GEOGRAPHIC_DATA][PERSON_NAME][…" at bounding box center [389, 316] width 552 height 45
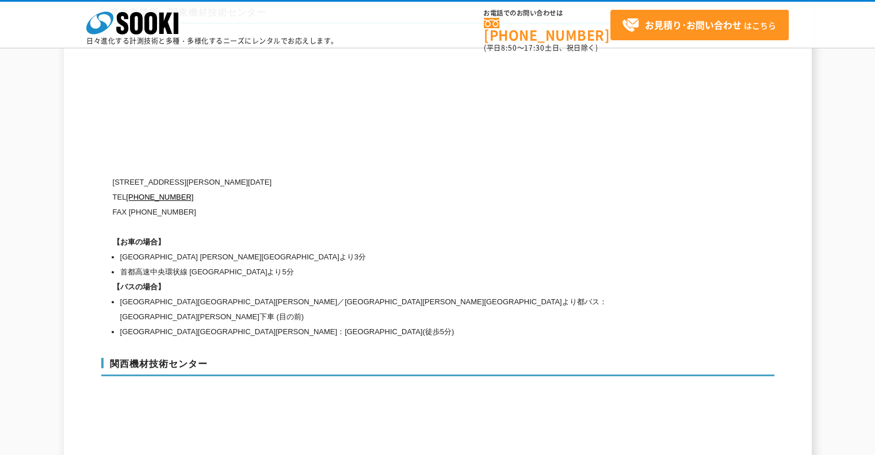
drag, startPoint x: 282, startPoint y: 248, endPoint x: 287, endPoint y: 243, distance: 6.5
click at [283, 265] on li "首都高速中央環状線 [GEOGRAPHIC_DATA]より5分" at bounding box center [392, 272] width 545 height 15
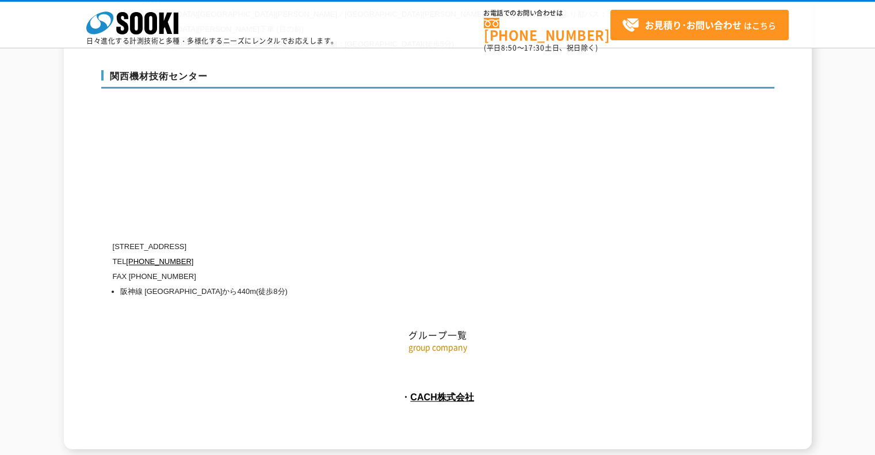
scroll to position [5060, 0]
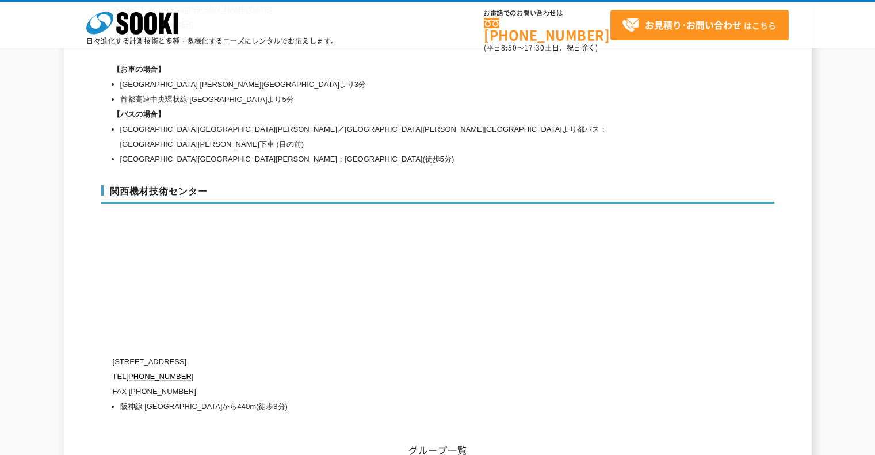
drag, startPoint x: 258, startPoint y: 365, endPoint x: 317, endPoint y: 371, distance: 60.1
click at [258, 399] on li "阪神線 [GEOGRAPHIC_DATA]から440m(徒歩8分)" at bounding box center [392, 406] width 545 height 15
drag, startPoint x: 312, startPoint y: 362, endPoint x: 123, endPoint y: 366, distance: 188.6
click at [123, 399] on li "阪神線 [GEOGRAPHIC_DATA]から440m(徒歩8分)" at bounding box center [392, 406] width 545 height 15
drag, startPoint x: 366, startPoint y: 248, endPoint x: 243, endPoint y: 310, distance: 137.3
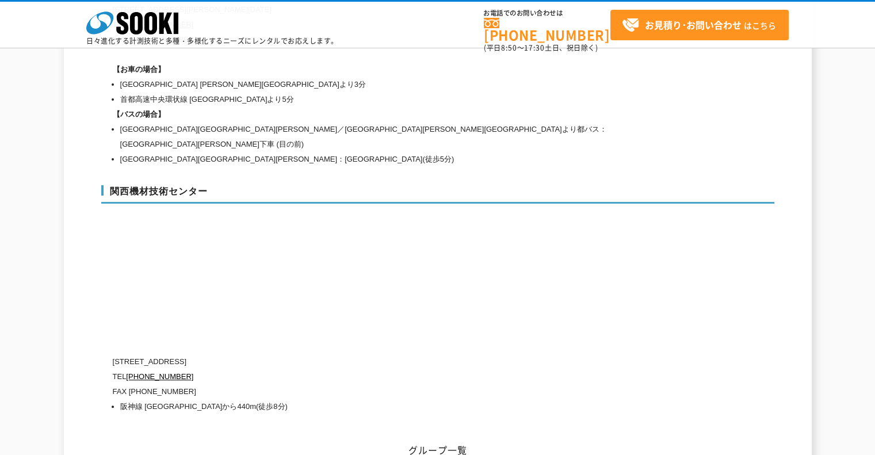
click at [367, 250] on div "関西機材技術センター [STREET_ADDRESS] [PHONE_NUMBER] FAX [PHONE_NUMBER] [GEOGRAPHIC_DATA]…" at bounding box center [437, 297] width 673 height 247
click at [243, 329] on h2 "グループ一覧" at bounding box center [437, 392] width 673 height 127
drag, startPoint x: 112, startPoint y: 318, endPoint x: 279, endPoint y: 326, distance: 167.5
click at [279, 369] on p "TEL [PHONE_NUMBER]" at bounding box center [389, 376] width 552 height 15
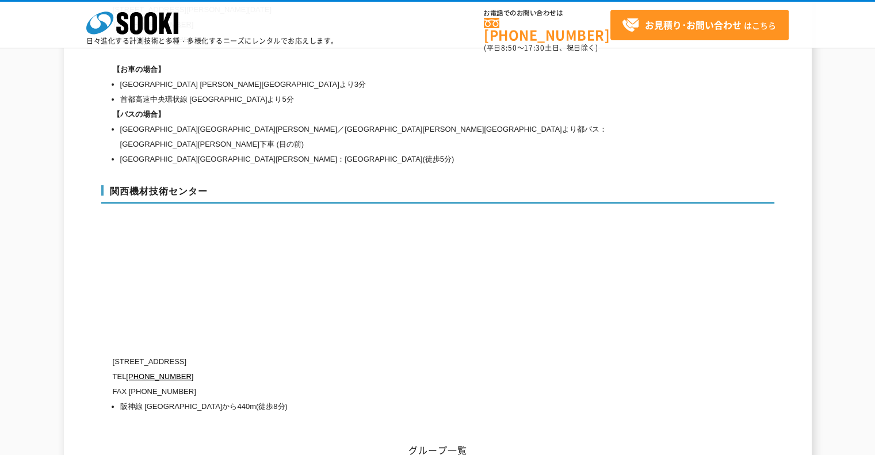
drag, startPoint x: 267, startPoint y: 321, endPoint x: 114, endPoint y: 316, distance: 153.0
click at [114, 354] on p "[STREET_ADDRESS]" at bounding box center [389, 361] width 552 height 15
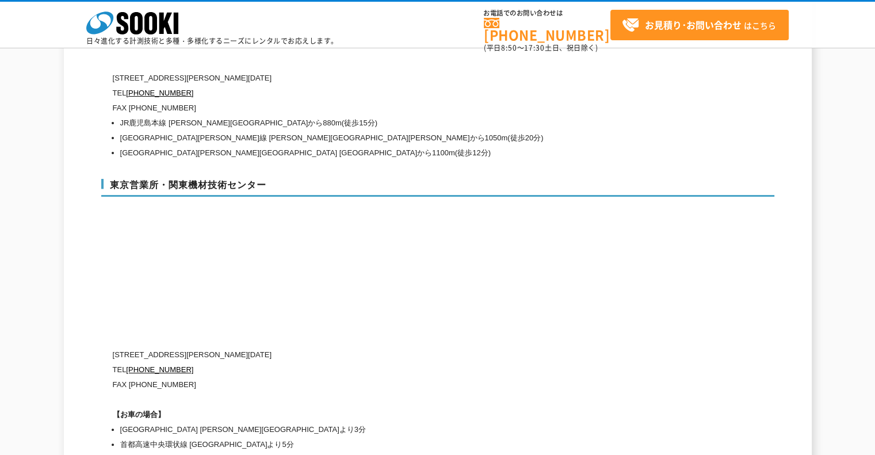
scroll to position [4888, 0]
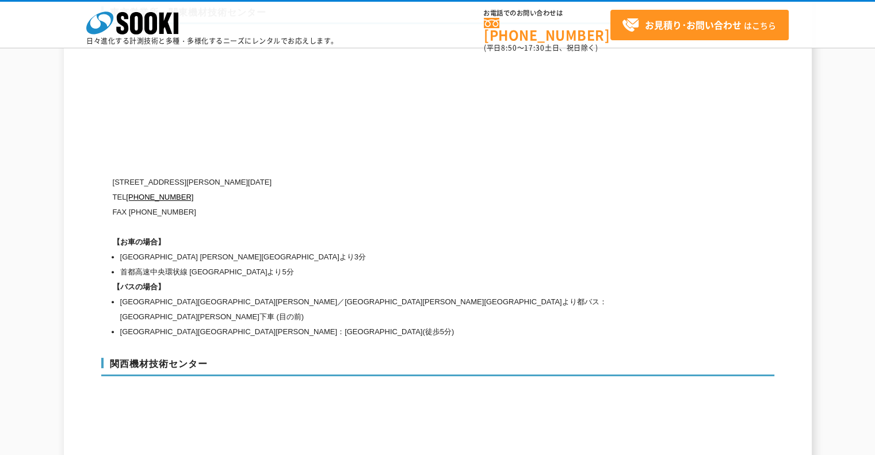
click at [177, 358] on h3 "関西機材技術センター" at bounding box center [437, 367] width 673 height 18
click at [202, 358] on h3 "関西機材技術センター" at bounding box center [437, 367] width 673 height 18
drag, startPoint x: 208, startPoint y: 322, endPoint x: 110, endPoint y: 326, distance: 97.8
click at [110, 358] on h3 "関西機材技術センター" at bounding box center [437, 367] width 673 height 18
click at [311, 324] on li "[GEOGRAPHIC_DATA][GEOGRAPHIC_DATA][PERSON_NAME]：[GEOGRAPHIC_DATA](徒歩5分)" at bounding box center [392, 331] width 545 height 15
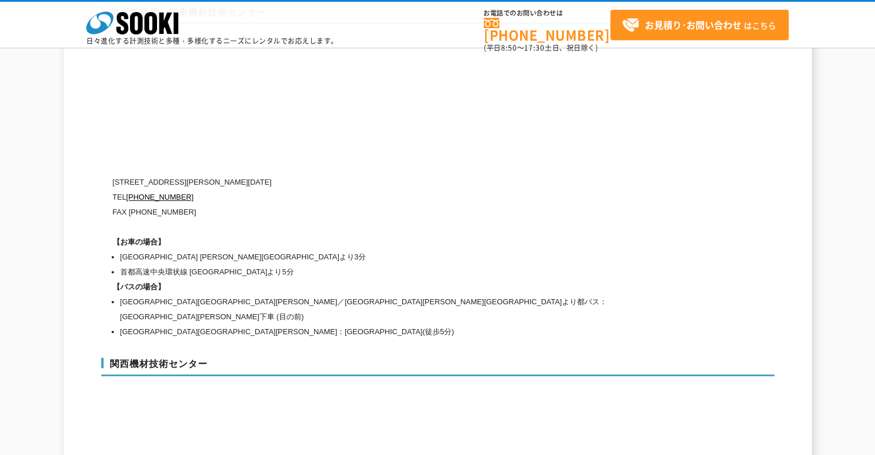
scroll to position [5118, 0]
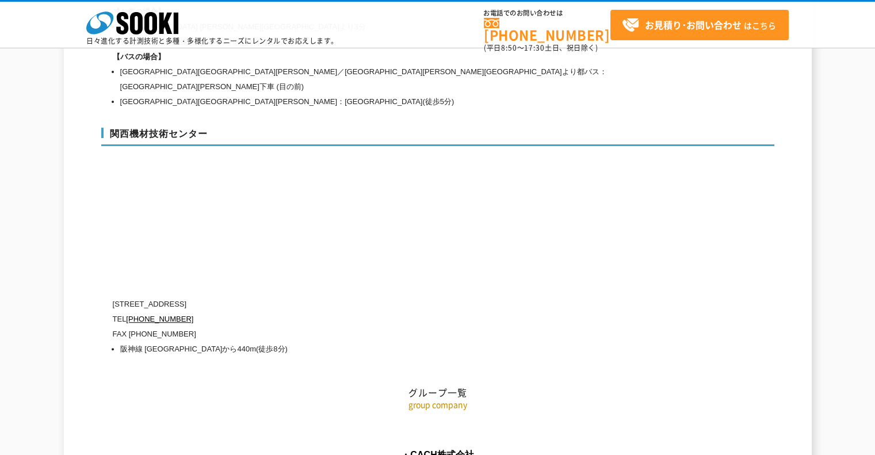
click at [219, 297] on p "[STREET_ADDRESS]" at bounding box center [389, 304] width 552 height 15
click at [206, 327] on p "FAX [PHONE_NUMBER]" at bounding box center [389, 334] width 552 height 15
drag, startPoint x: 173, startPoint y: 289, endPoint x: 114, endPoint y: 277, distance: 60.0
click at [114, 297] on div "[STREET_ADDRESS] TEL [PHONE_NUMBER] FAX [PHONE_NUMBER] [GEOGRAPHIC_DATA] [GEOGR…" at bounding box center [389, 327] width 552 height 60
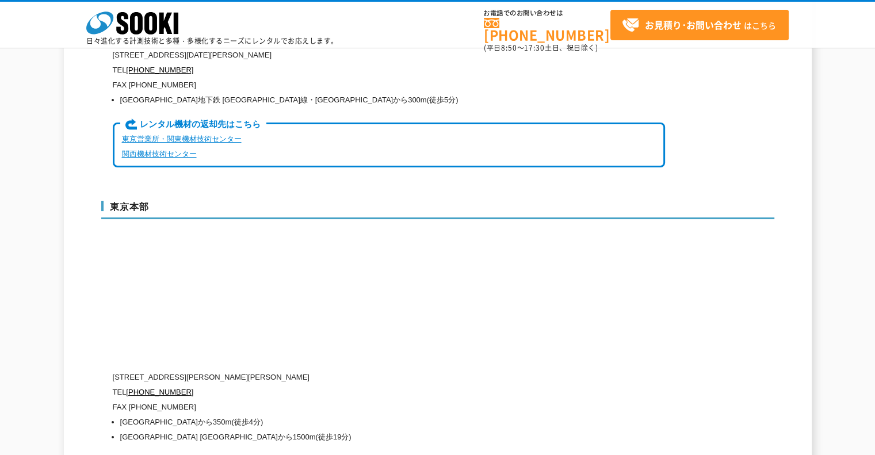
scroll to position [2703, 0]
